Goal: Find specific page/section: Find specific page/section

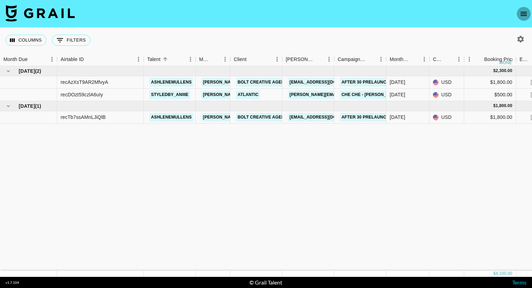
click at [525, 7] on button "open drawer" at bounding box center [524, 14] width 14 height 14
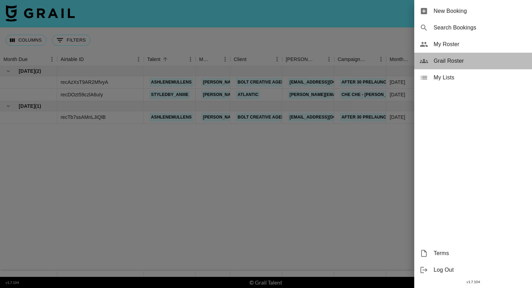
click at [441, 66] on div "Grail Roster" at bounding box center [474, 61] width 118 height 17
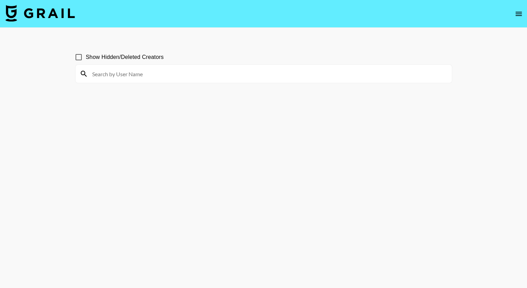
click at [516, 12] on icon "open drawer" at bounding box center [519, 14] width 8 height 8
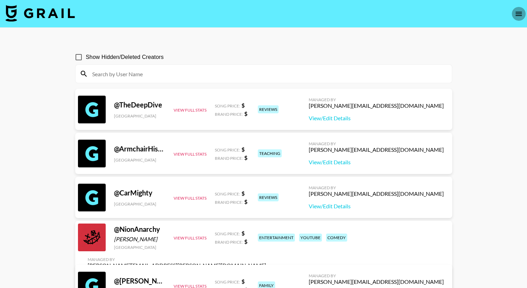
click at [520, 10] on icon "open drawer" at bounding box center [519, 14] width 8 height 8
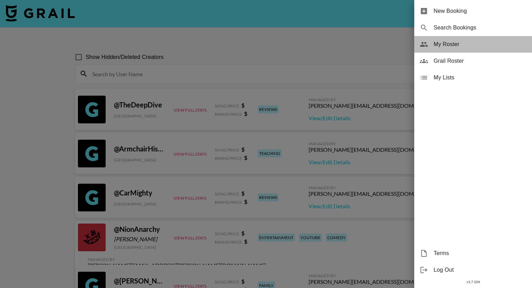
click at [445, 45] on span "My Roster" at bounding box center [480, 44] width 93 height 8
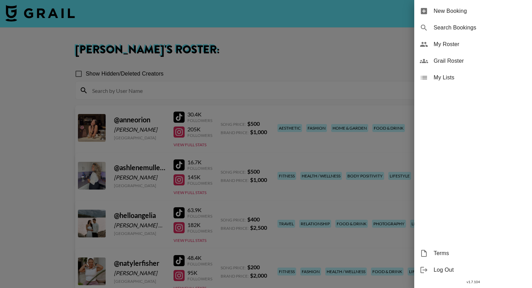
click at [350, 58] on div at bounding box center [266, 144] width 532 height 288
